Goal: Communication & Community: Answer question/provide support

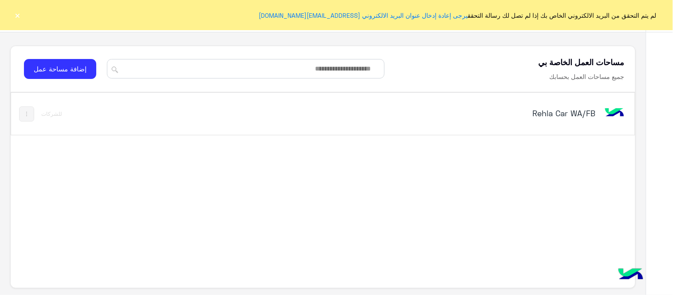
click at [16, 12] on button "×" at bounding box center [17, 15] width 9 height 9
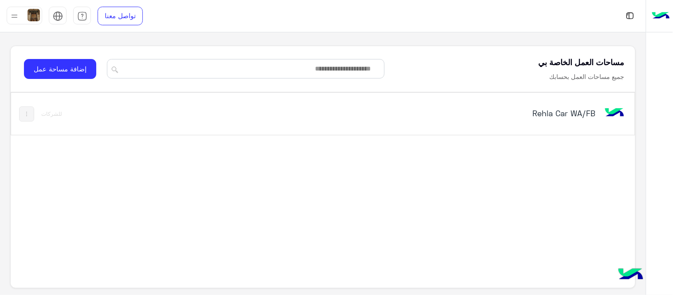
click at [589, 103] on div "Rehla Car WA/FB" at bounding box center [444, 114] width 364 height 26
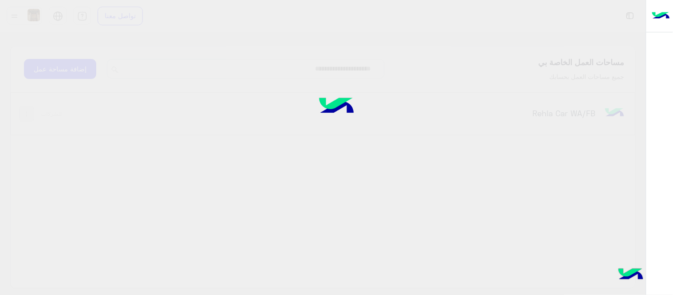
click at [589, 103] on div at bounding box center [336, 148] width 673 height 296
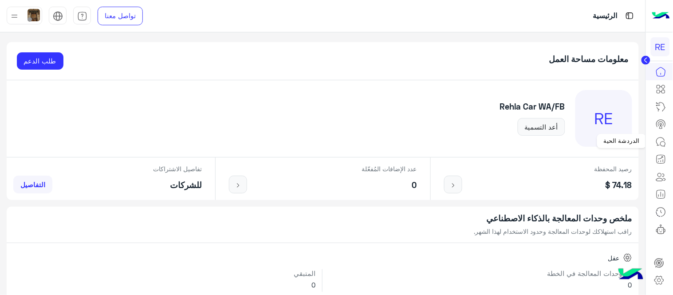
click at [661, 138] on icon at bounding box center [661, 142] width 11 height 11
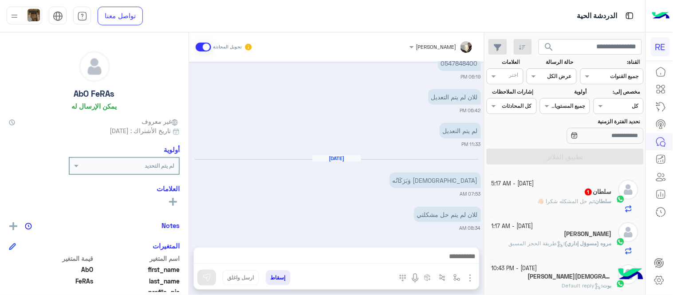
scroll to position [116, 0]
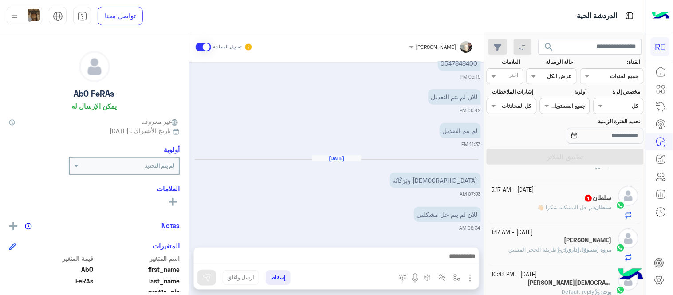
click at [534, 198] on div "سلطان 1" at bounding box center [552, 198] width 120 height 9
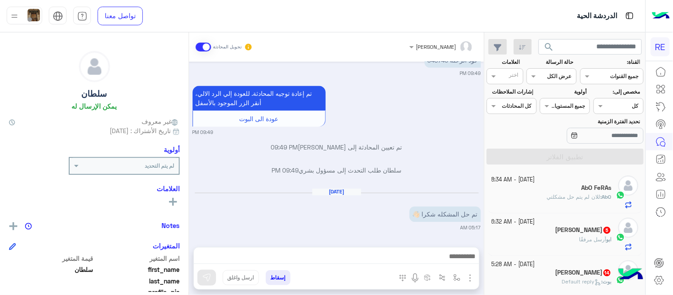
click at [530, 237] on div "[PERSON_NAME] مرفقًا" at bounding box center [552, 244] width 120 height 16
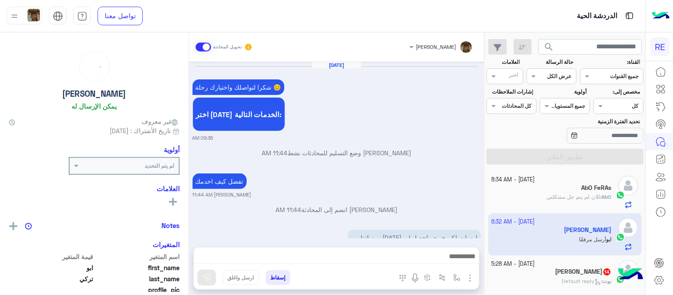
scroll to position [463, 0]
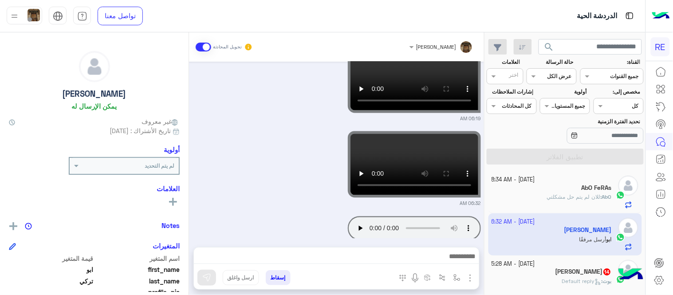
click at [530, 237] on app-inbox-user "[DATE] - 6:32 AM [PERSON_NAME] مرفقًا" at bounding box center [566, 235] width 154 height 42
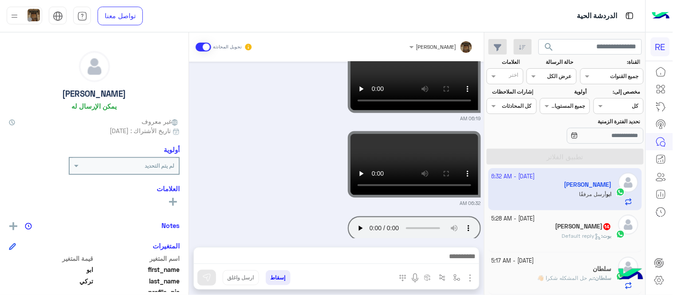
scroll to position [58, 0]
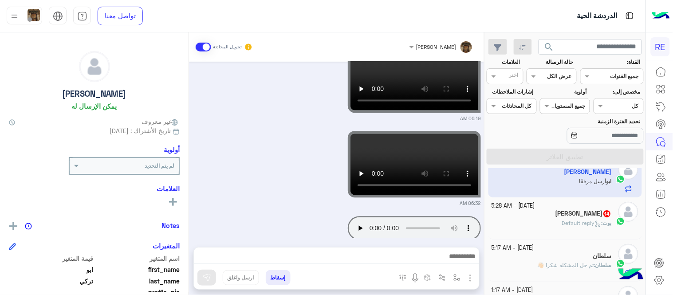
click at [545, 219] on div "Saad Alamri 14" at bounding box center [552, 214] width 120 height 9
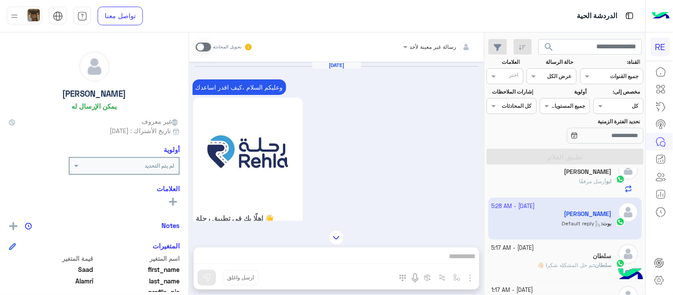
scroll to position [748, 0]
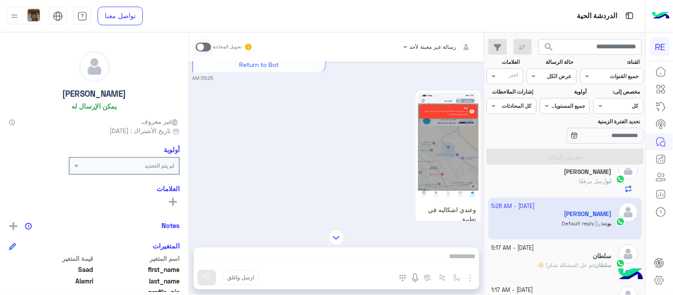
click at [285, 255] on div "رسالة غير معينة لأحد تحويل المحادثة [DATE] وعليكم السلام ،كيف اقدر اساعدك اهلًا…" at bounding box center [336, 165] width 295 height 266
click at [205, 49] on span at bounding box center [204, 47] width 16 height 9
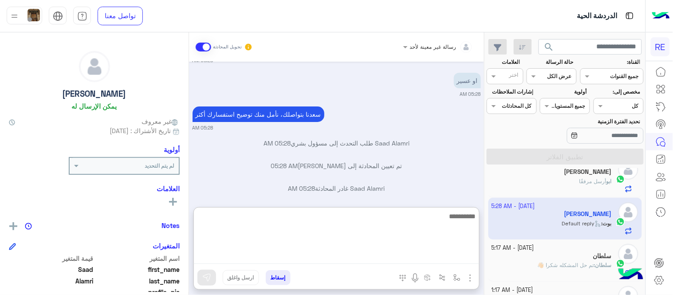
click at [339, 259] on textarea at bounding box center [336, 237] width 285 height 53
type textarea "*"
type textarea "**********"
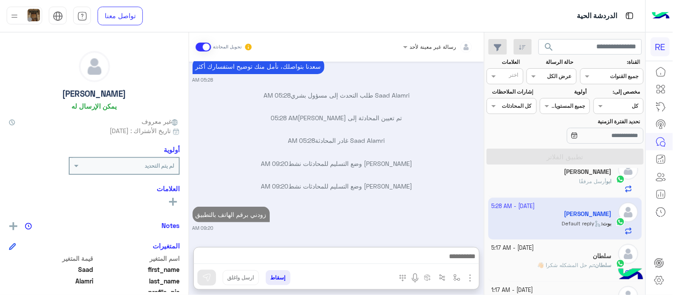
click at [378, 159] on div "[DATE] وعليكم السلام ،كيف اقدر اساعدك اهلًا بك في تطبيق رحلة 👋 Welcome to Rehla…" at bounding box center [336, 150] width 295 height 177
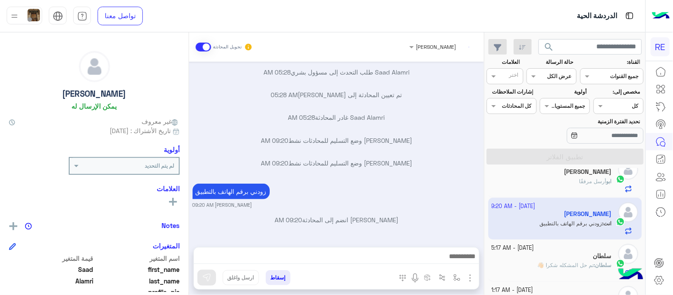
scroll to position [0, 0]
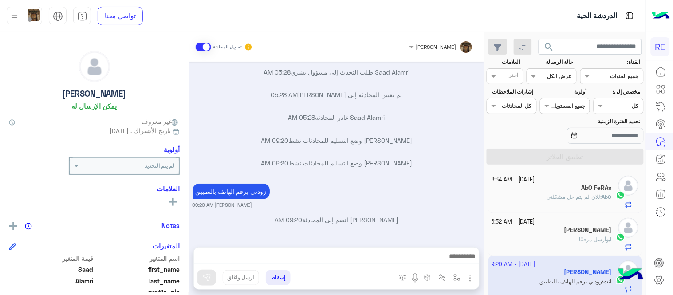
click at [530, 205] on div "AbO : للان لم يتم حل مشكلتي" at bounding box center [552, 201] width 120 height 16
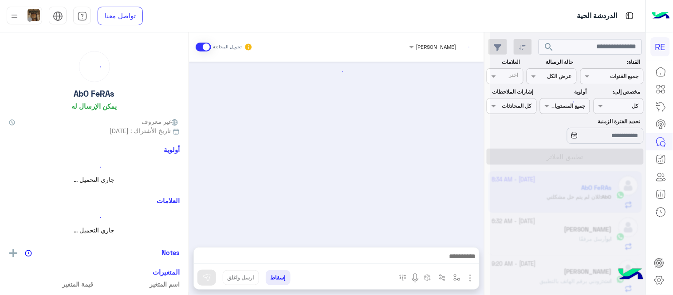
scroll to position [192, 0]
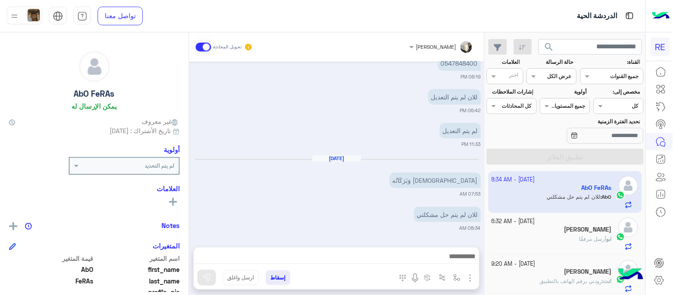
drag, startPoint x: 196, startPoint y: 218, endPoint x: 189, endPoint y: 214, distance: 7.3
click at [189, 214] on div "[DATE] انخصم مني للرحلة مرتين 05:08 PM لاحظ الوقت والتاريخ 05:08 PM ممكن كود ال…" at bounding box center [336, 150] width 295 height 177
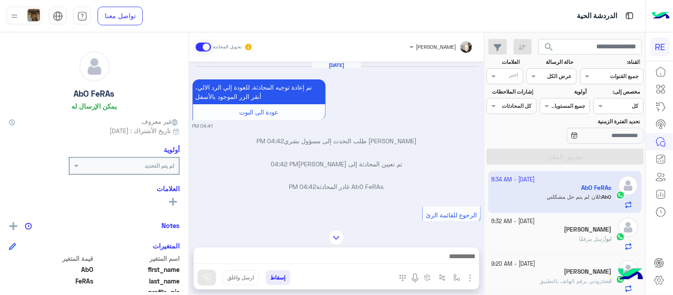
scroll to position [406, 0]
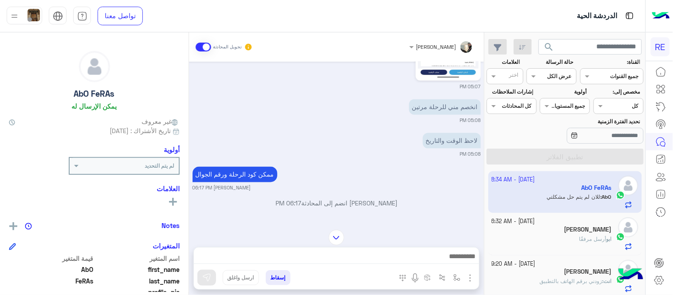
drag, startPoint x: 189, startPoint y: 154, endPoint x: 187, endPoint y: 144, distance: 9.9
click at [187, 144] on mat-drawer "AbO FeRAs يمكن الإرسال له غير معروف تاريخ الأشتراك : [DATE] أولوية لم يتم التحد…" at bounding box center [94, 165] width 189 height 266
click at [221, 144] on div "لاحظ الوقت والتاريخ 05:08 PM" at bounding box center [337, 144] width 289 height 27
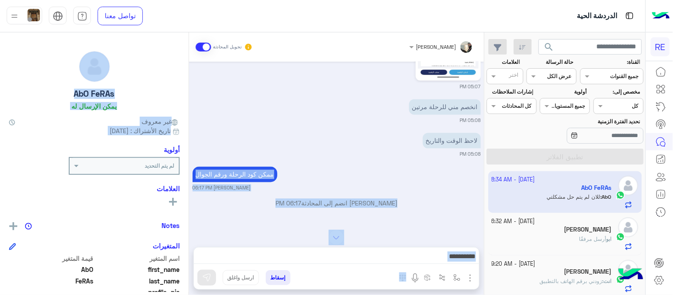
drag, startPoint x: 188, startPoint y: 154, endPoint x: 192, endPoint y: 176, distance: 22.1
click at [192, 176] on mat-drawer-container "[PERSON_NAME] تحويل المحادثة [DATE] تم إعادة توجيه المحادثة. للعودة إلي الرد ال…" at bounding box center [242, 165] width 484 height 266
click at [225, 200] on p "[PERSON_NAME] انضم إلى المحادثة 06:17 PM" at bounding box center [337, 203] width 289 height 9
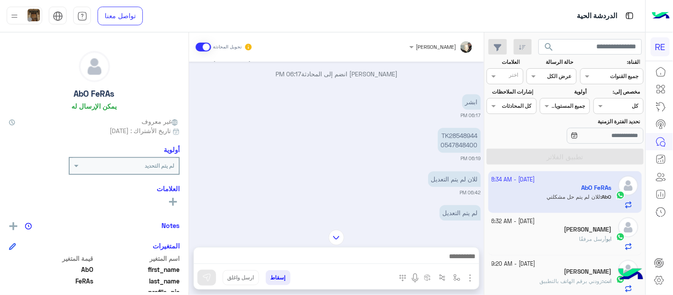
scroll to position [538, 0]
click at [459, 145] on p "TK28548944 0547848400" at bounding box center [459, 137] width 43 height 25
copy p "0547848400"
click at [459, 134] on p "TK28548944 0547848400" at bounding box center [459, 137] width 43 height 25
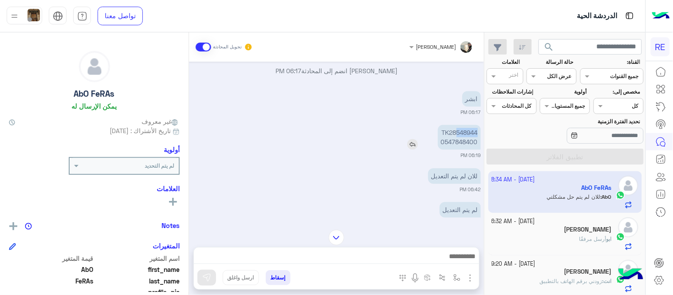
drag, startPoint x: 456, startPoint y: 132, endPoint x: 478, endPoint y: 130, distance: 21.9
click at [478, 130] on p "TK28548944 0547848400" at bounding box center [459, 137] width 43 height 25
copy p "548944"
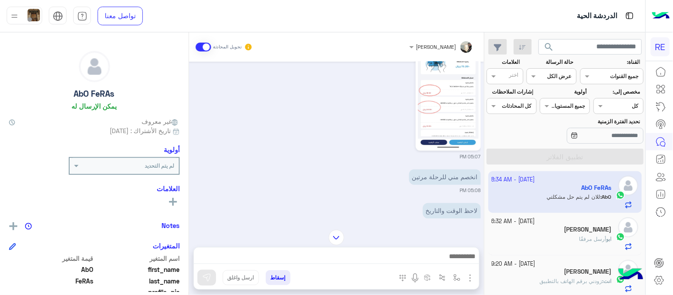
scroll to position [343, 0]
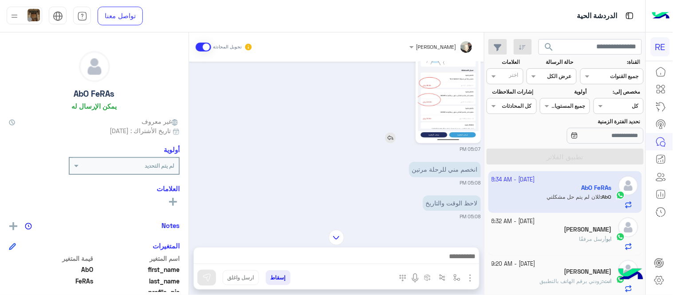
click at [428, 94] on img at bounding box center [448, 87] width 61 height 108
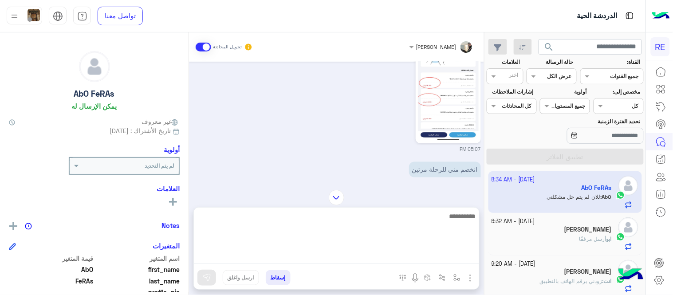
click at [347, 253] on textarea at bounding box center [336, 237] width 285 height 53
type textarea "*"
type textarea "**********"
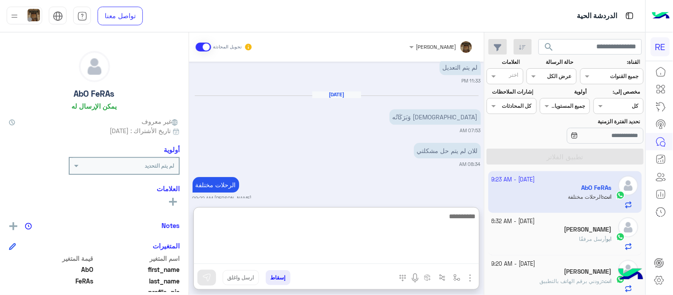
scroll to position [691, 0]
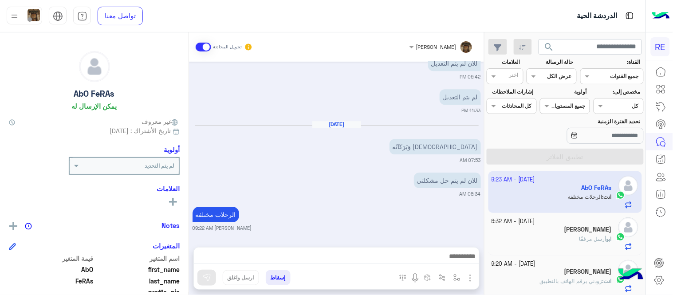
click at [375, 151] on div "[DATE] تم إعادة توجيه المحادثة. للعودة إلي الرد الالي، أنقر الزر الموجود بالأسف…" at bounding box center [336, 150] width 295 height 177
